Goal: Navigation & Orientation: Go to known website

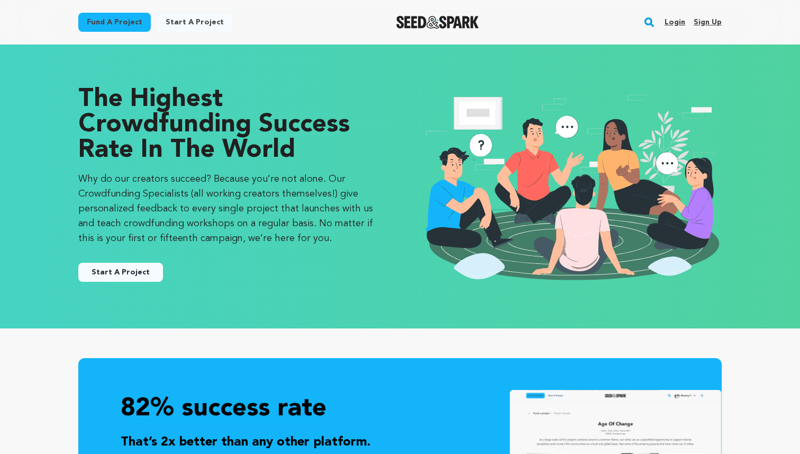
click at [674, 21] on link "Login" at bounding box center [675, 22] width 21 height 17
